Goal: Navigation & Orientation: Go to known website

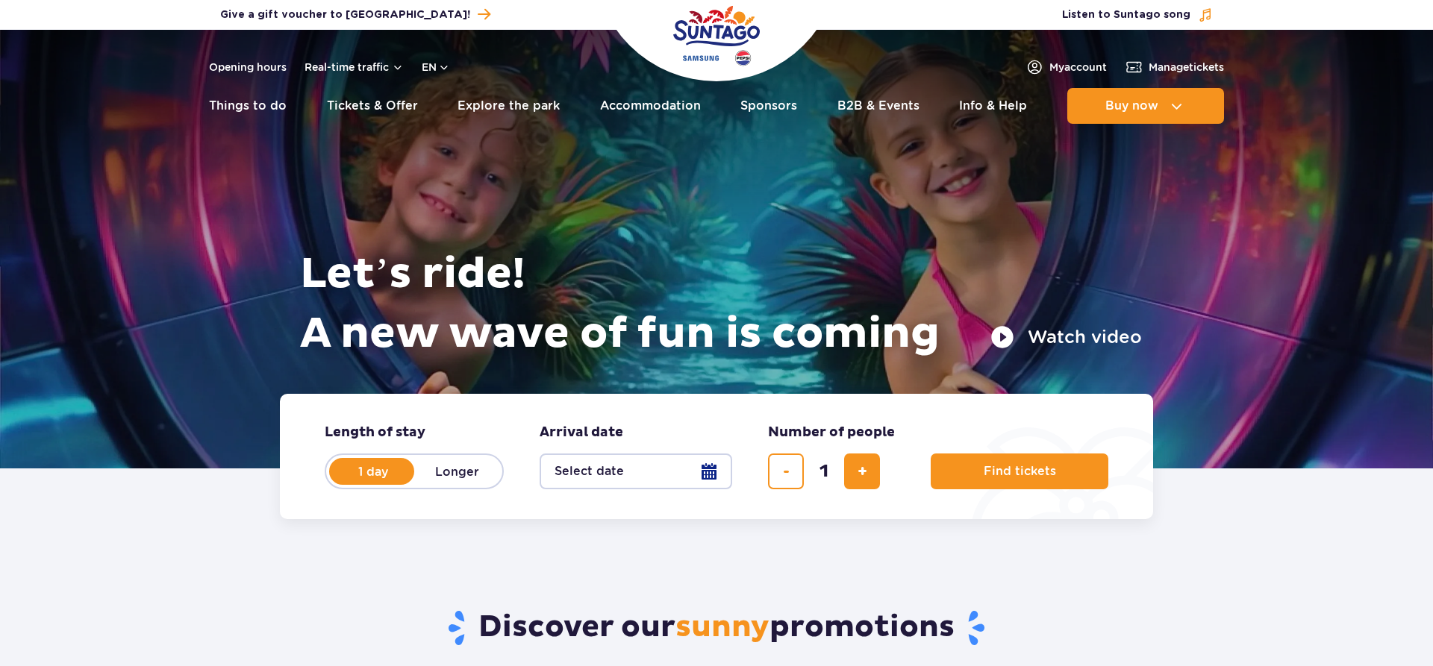
click at [696, 29] on img "Park of Poland" at bounding box center [716, 35] width 87 height 69
